Goal: Information Seeking & Learning: Learn about a topic

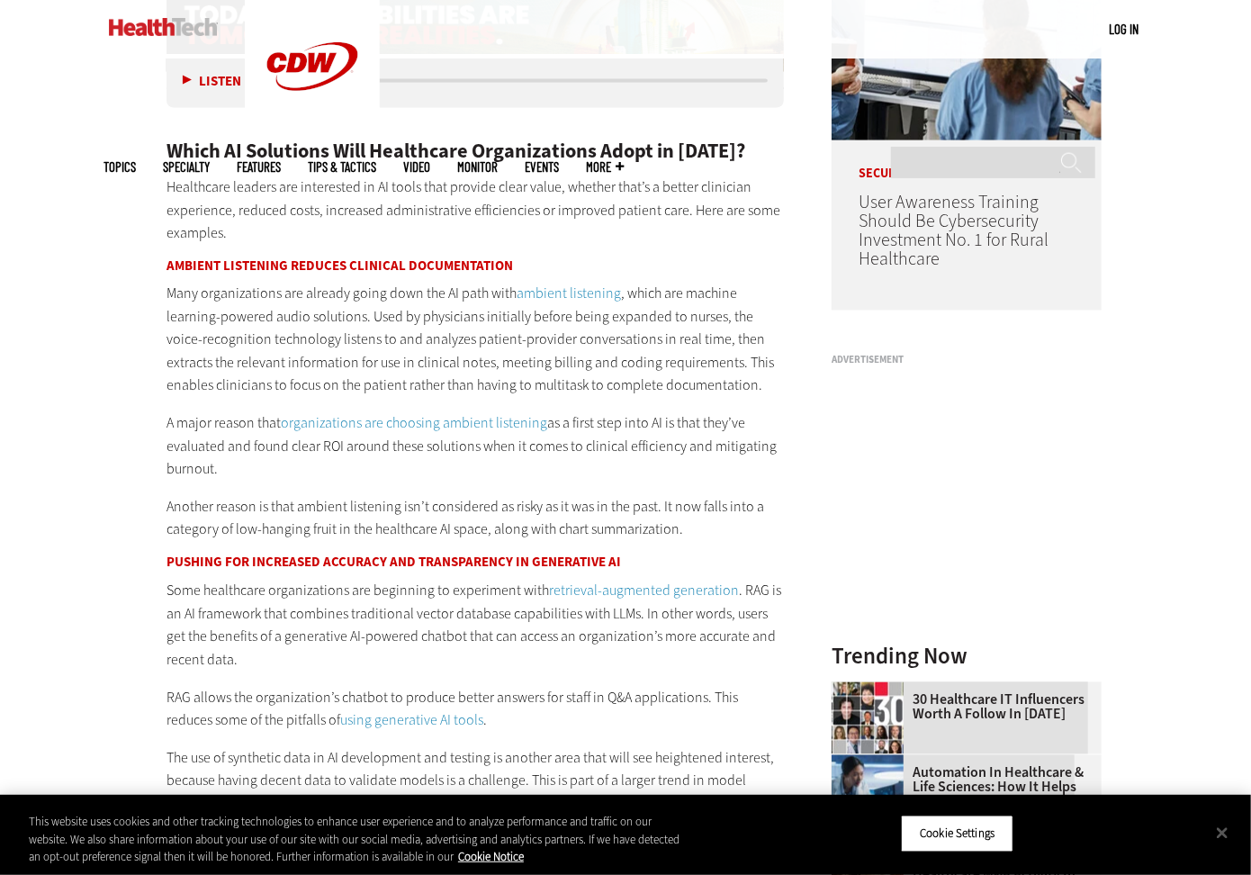
scroll to position [1525, 0]
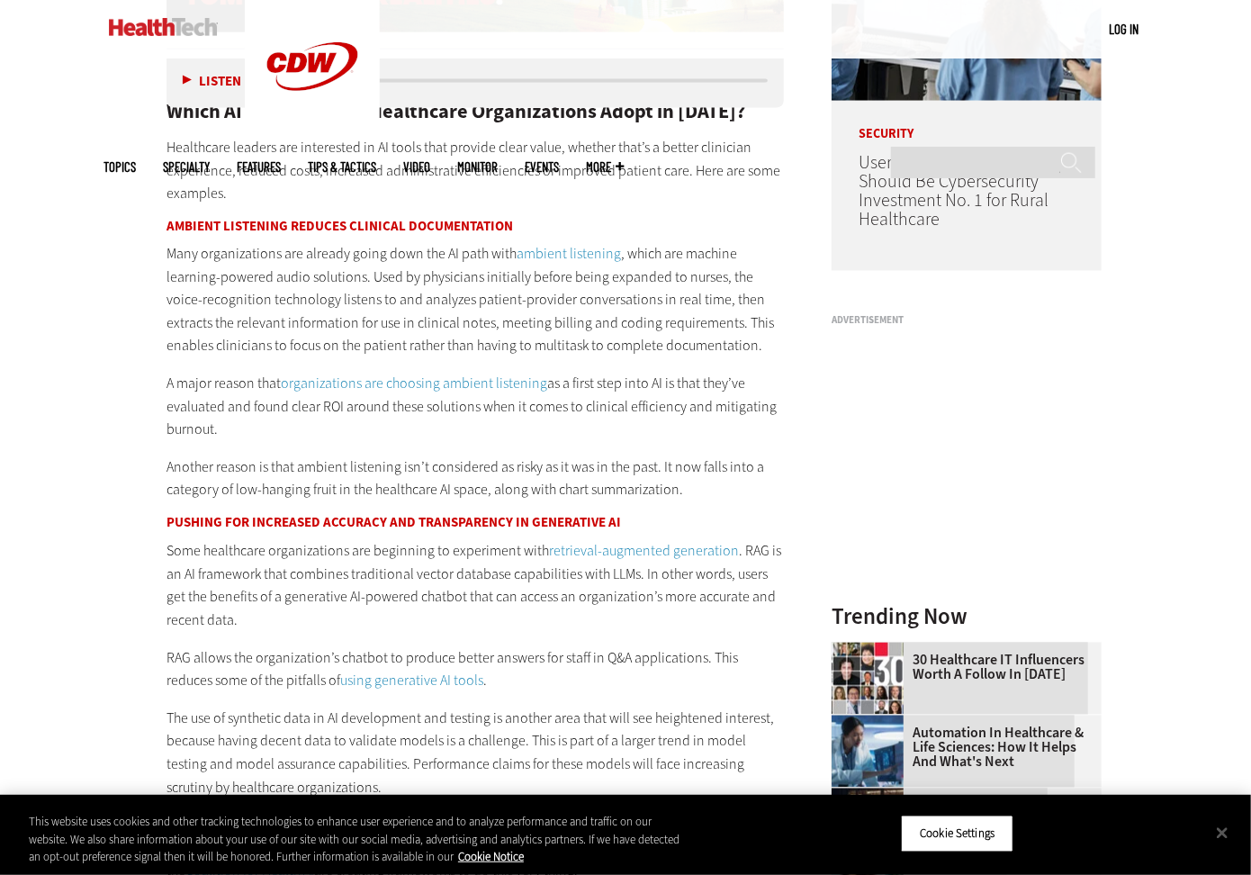
click at [561, 248] on link "ambient listening" at bounding box center [569, 254] width 104 height 19
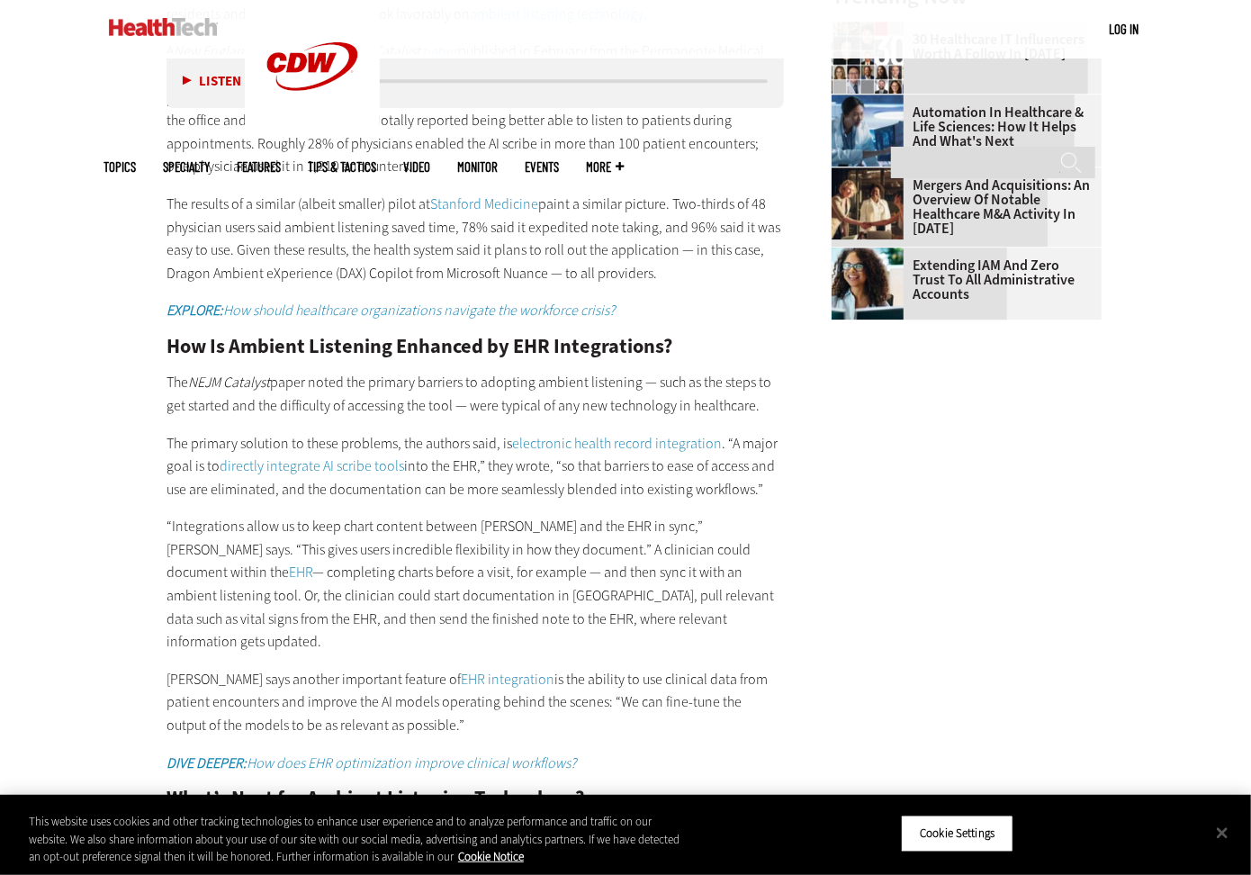
scroll to position [2611, 0]
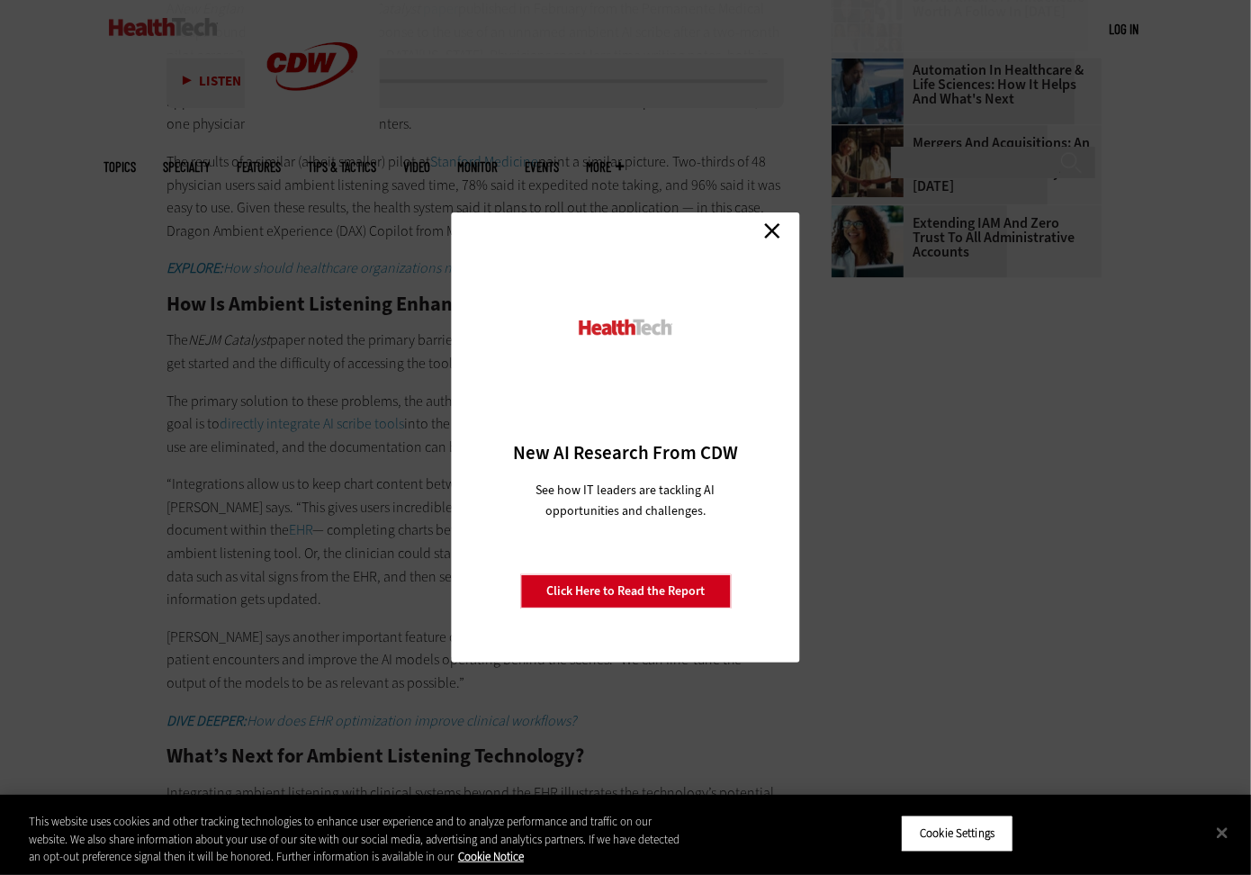
click at [788, 229] on div "Close New AI Research From CDW See how IT leaders are tackling AI opportunities…" at bounding box center [626, 437] width 348 height 450
click at [774, 227] on link "Close" at bounding box center [772, 230] width 27 height 27
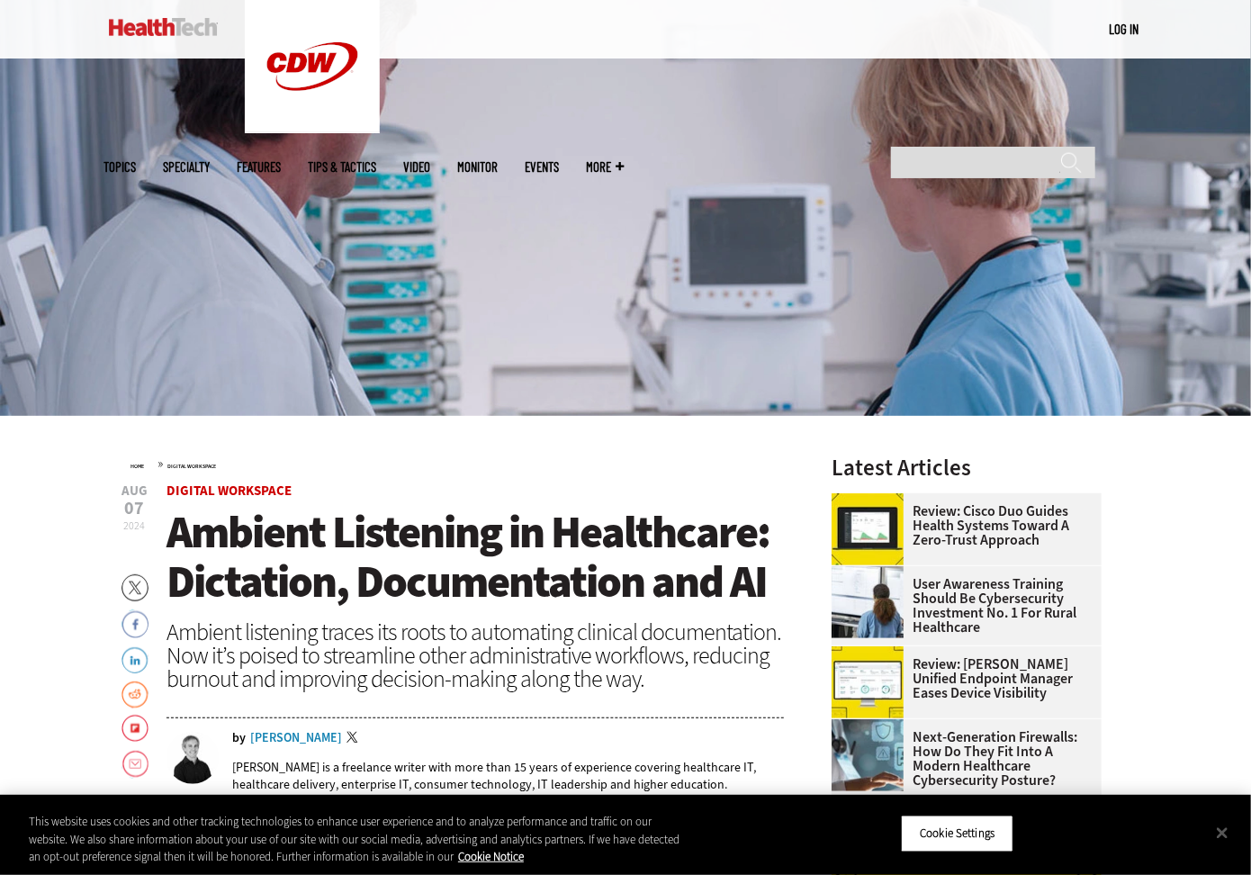
scroll to position [180, 0]
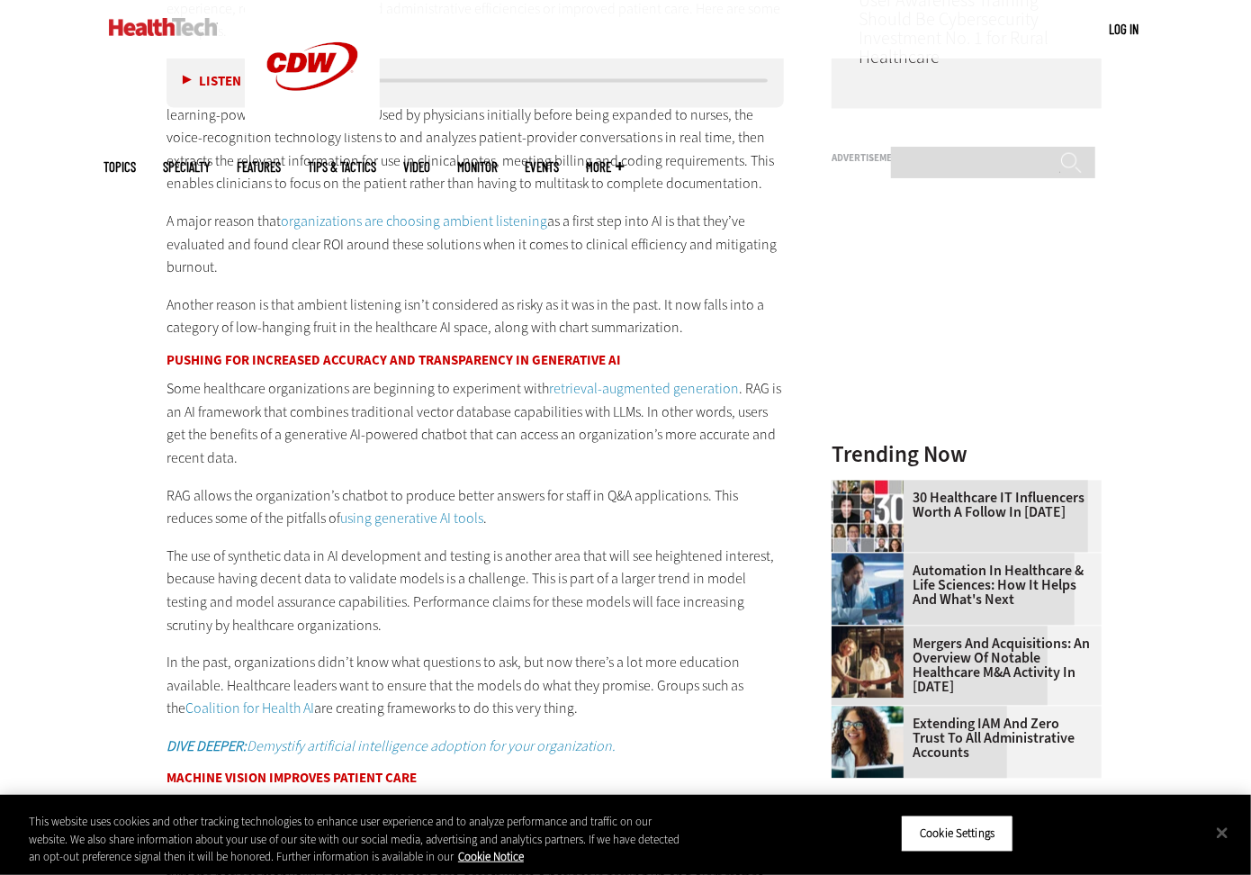
scroll to position [1525, 0]
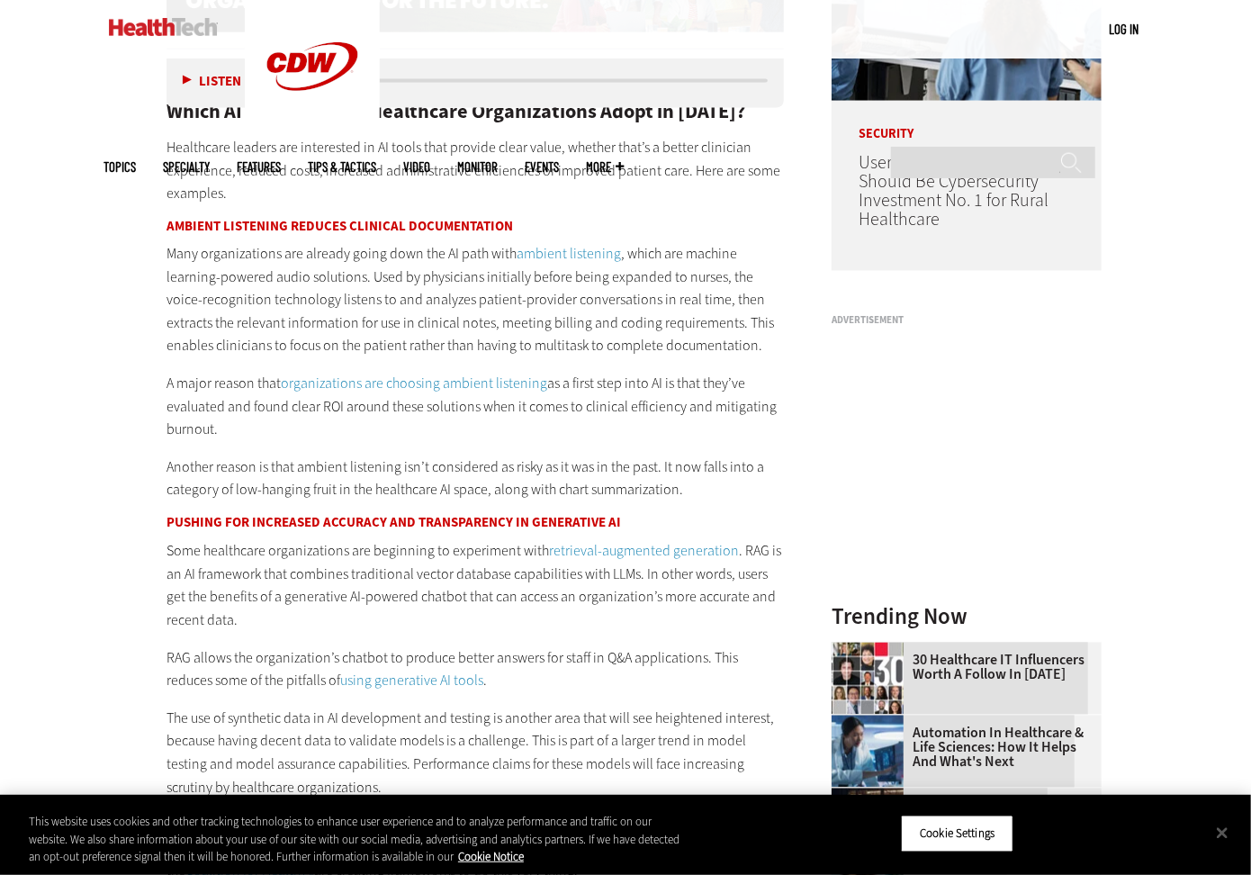
click at [420, 385] on link "organizations are choosing ambient listening" at bounding box center [414, 384] width 266 height 19
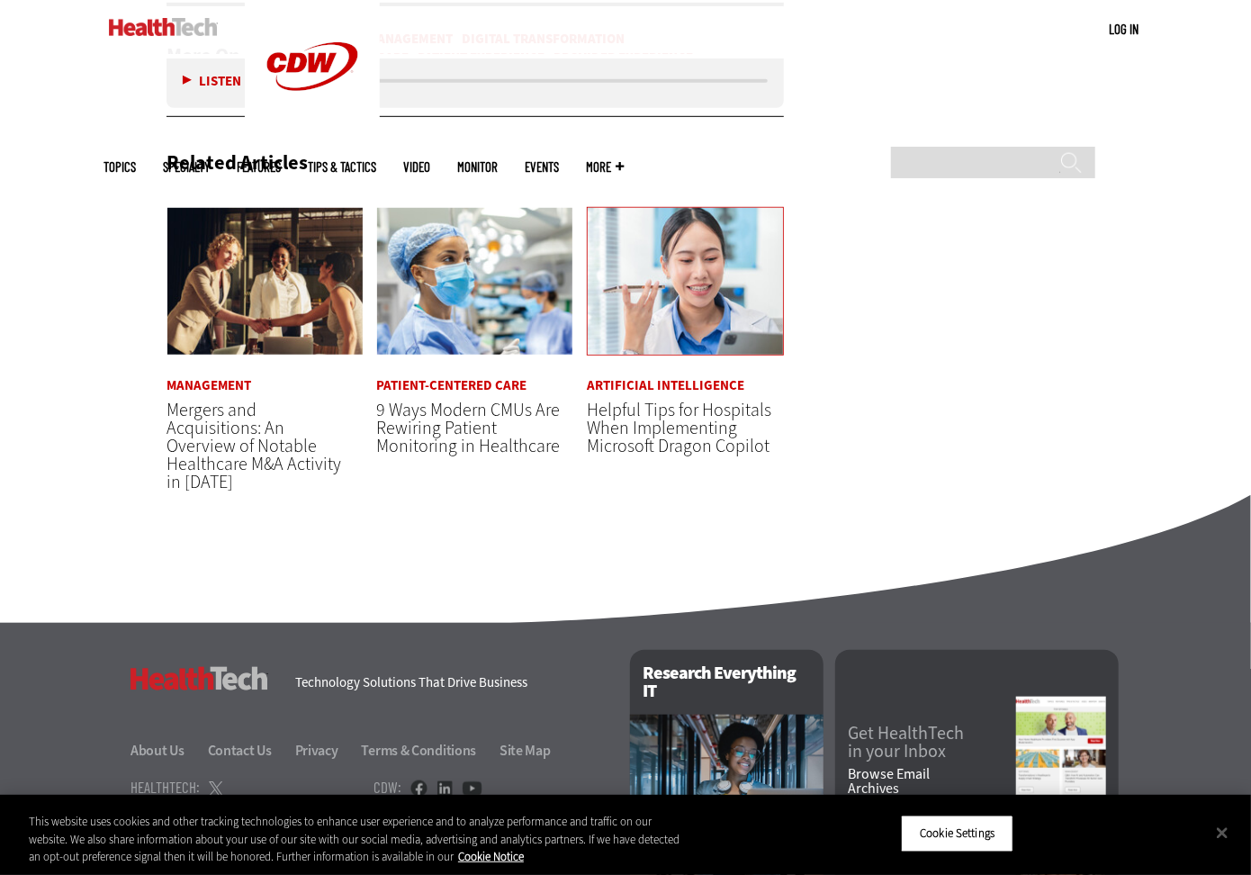
scroll to position [4136, 0]
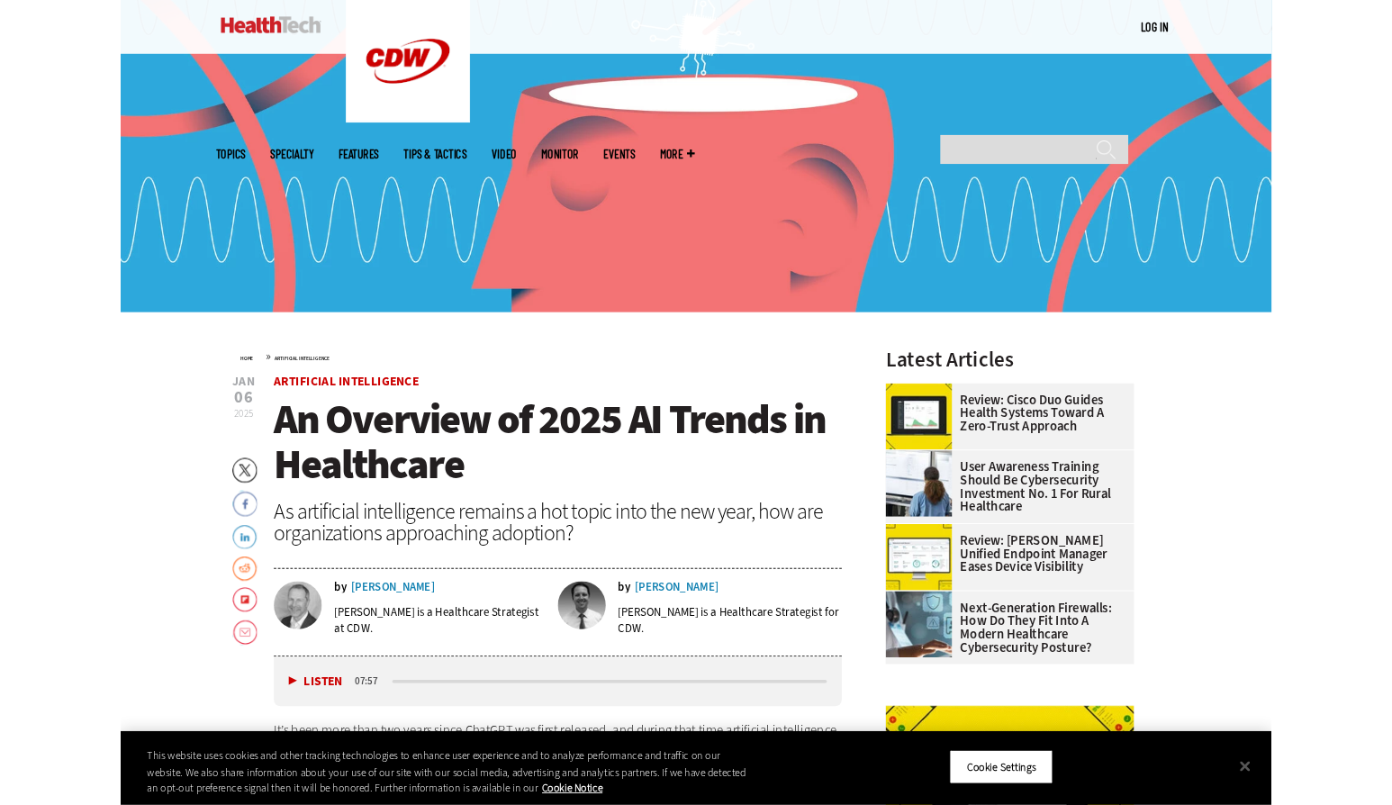
scroll to position [270, 0]
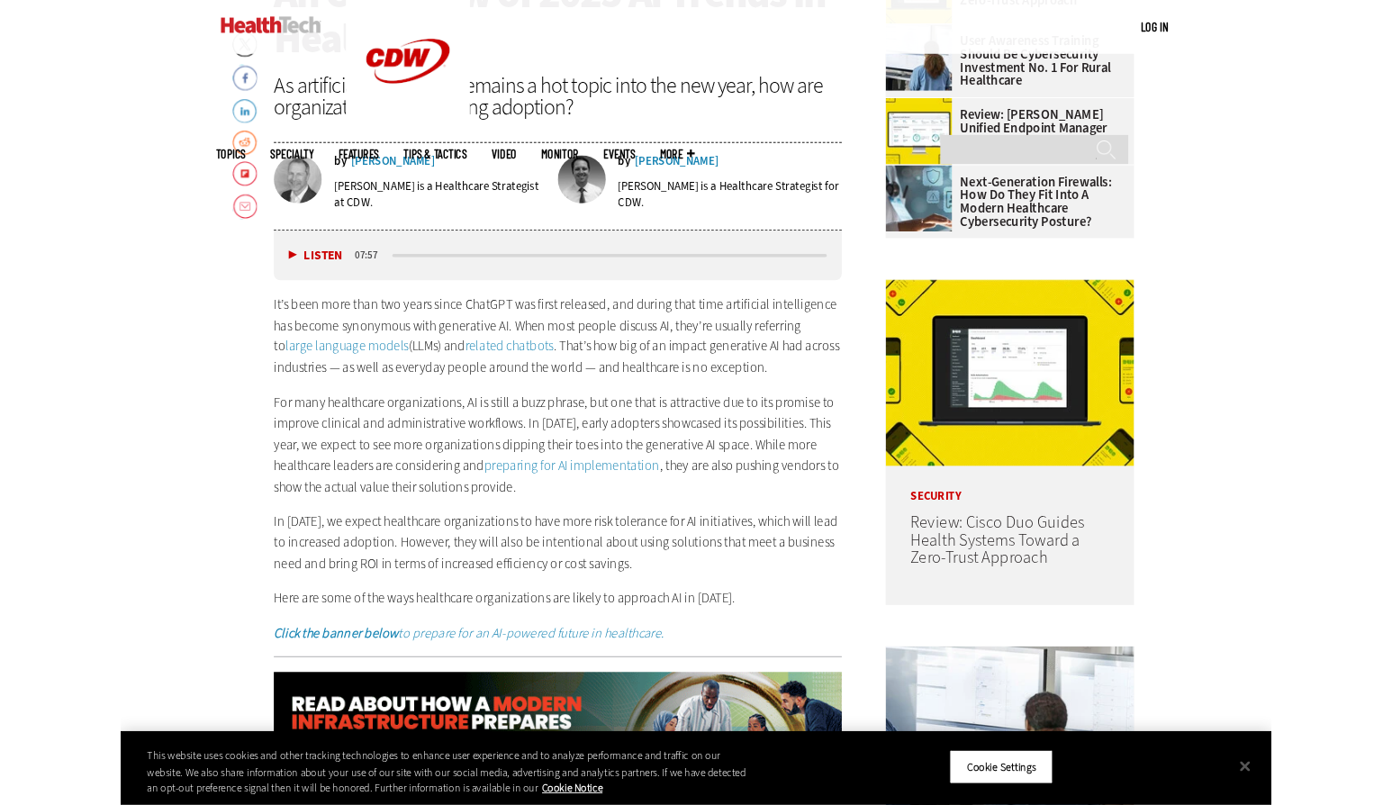
scroll to position [769, 0]
